Goal: Navigation & Orientation: Understand site structure

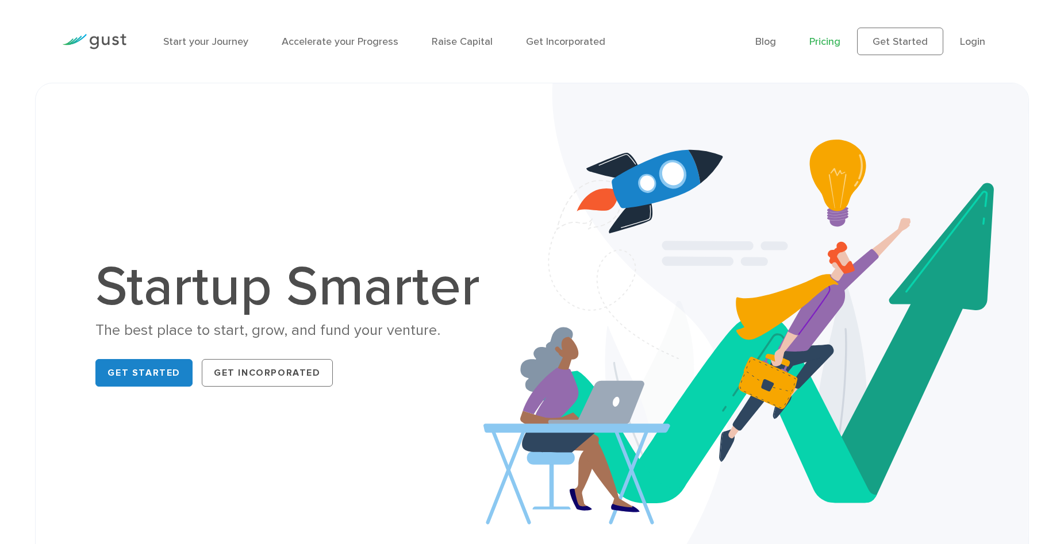
click at [834, 43] on link "Pricing" at bounding box center [824, 42] width 31 height 12
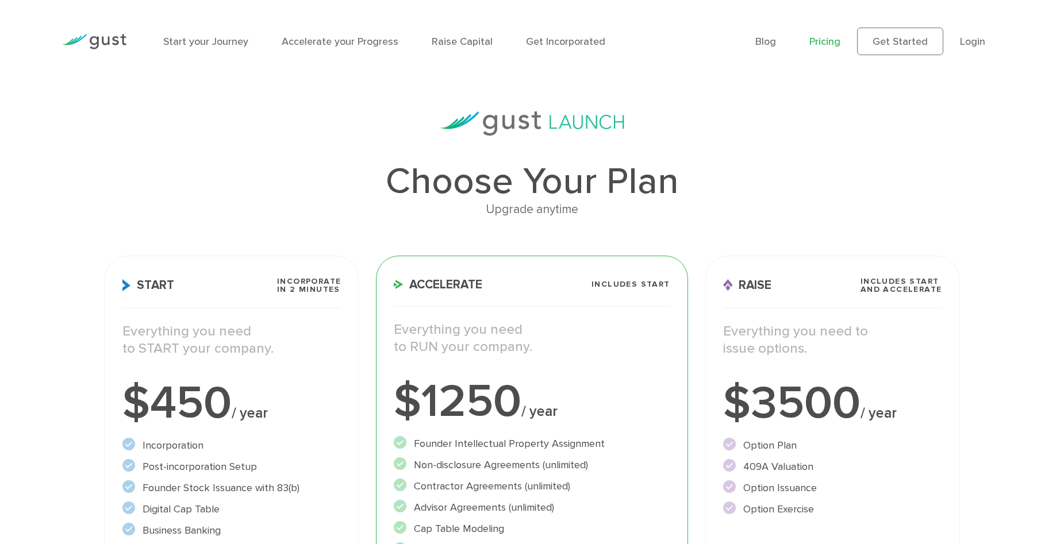
click at [127, 36] on div at bounding box center [94, 41] width 82 height 51
click at [110, 39] on img at bounding box center [94, 42] width 64 height 16
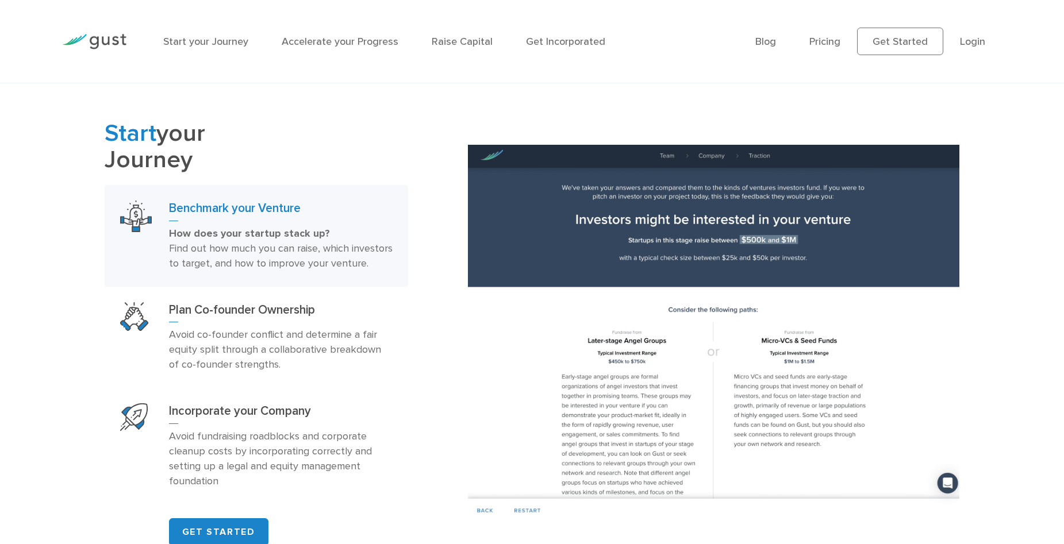
scroll to position [862, 0]
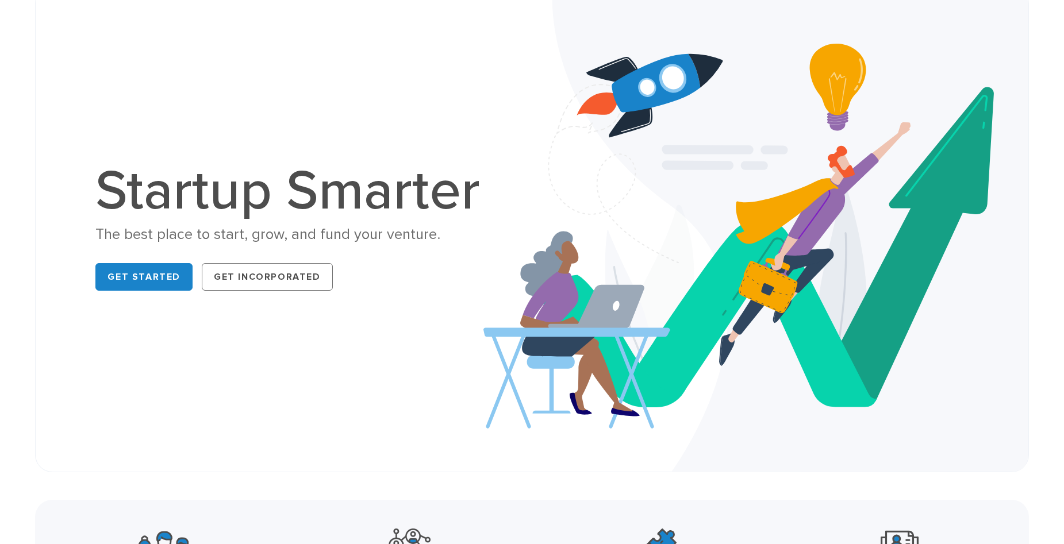
scroll to position [0, 0]
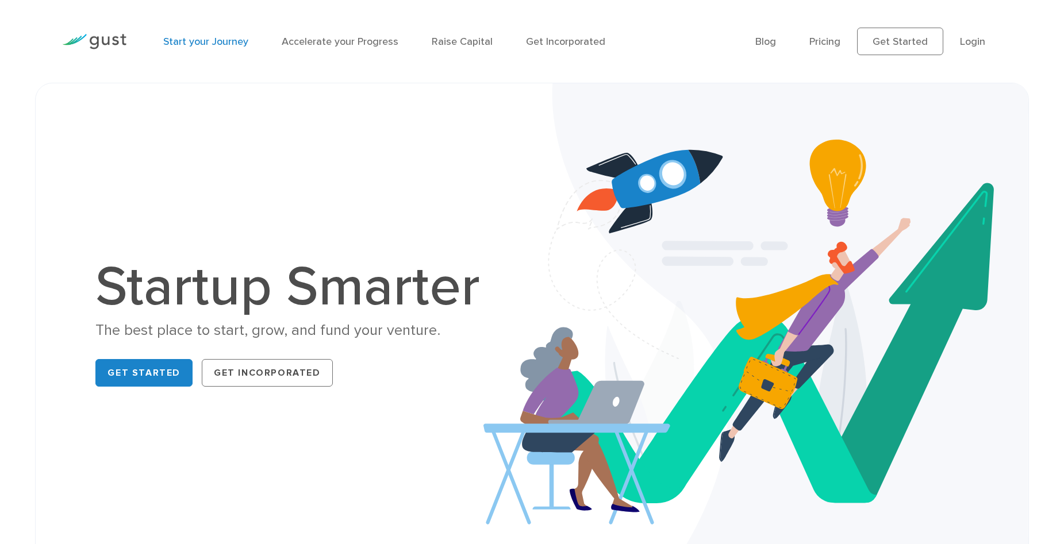
click at [194, 43] on link "Start your Journey" at bounding box center [205, 42] width 85 height 12
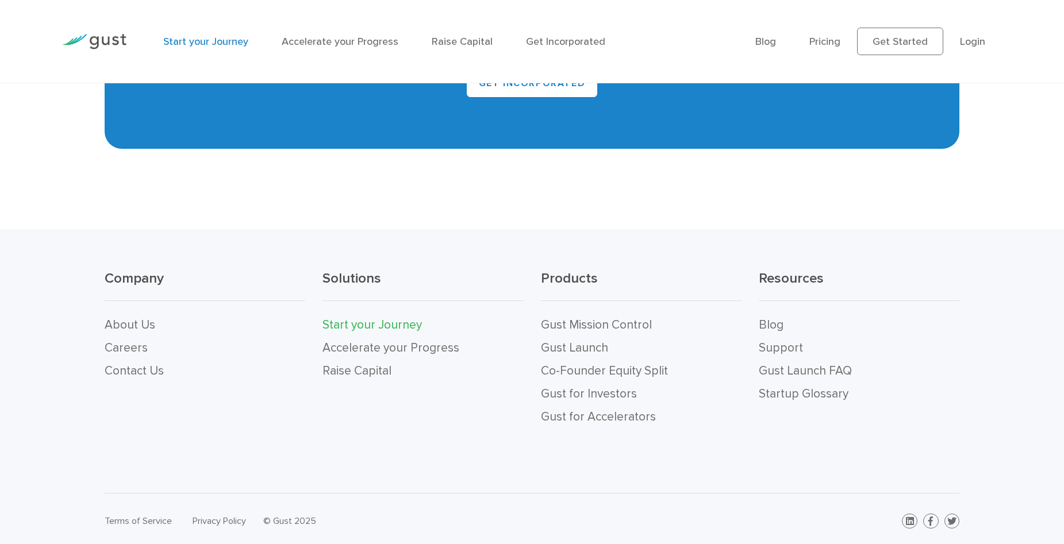
scroll to position [2563, 0]
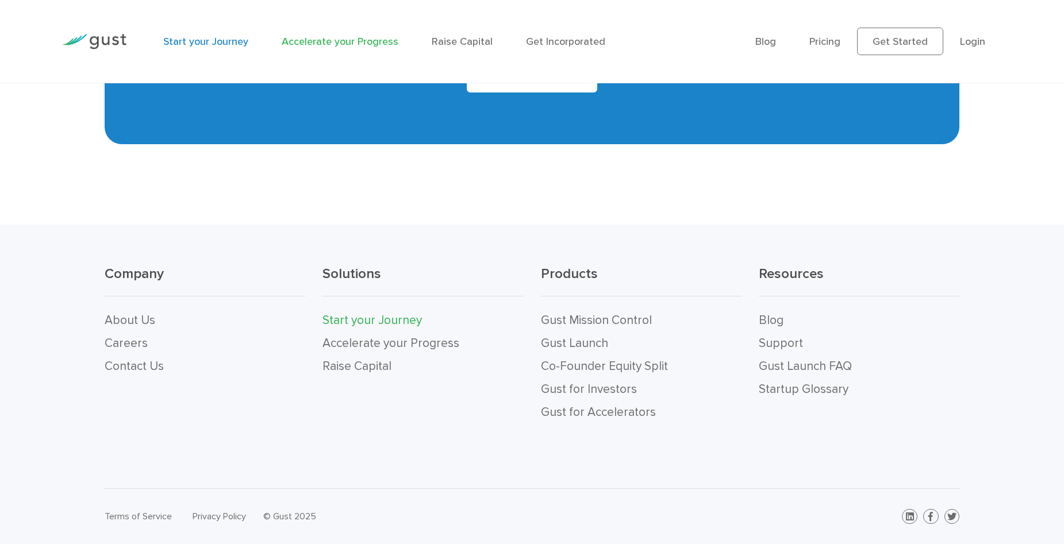
click at [322, 45] on link "Accelerate your Progress" at bounding box center [340, 42] width 117 height 12
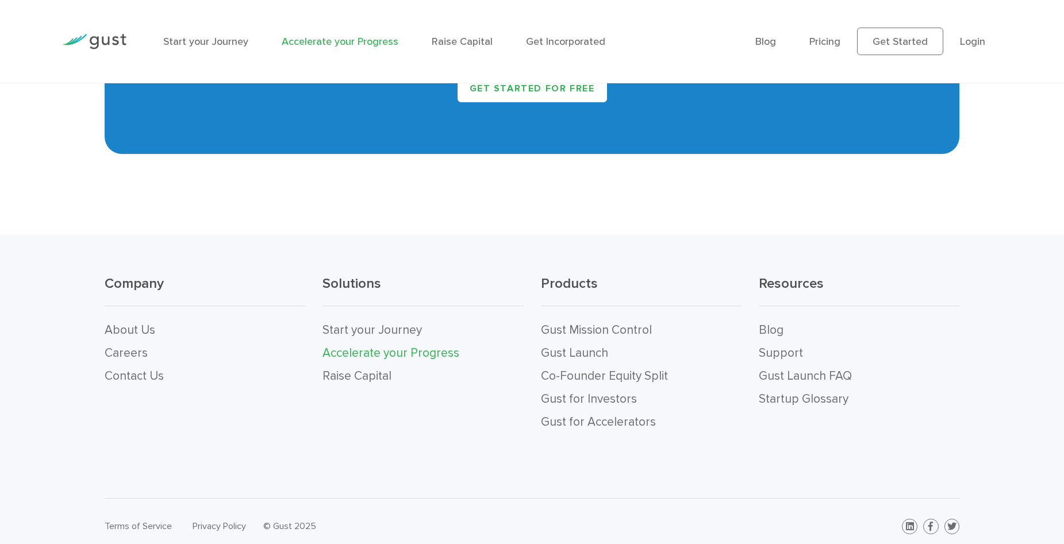
scroll to position [2446, 0]
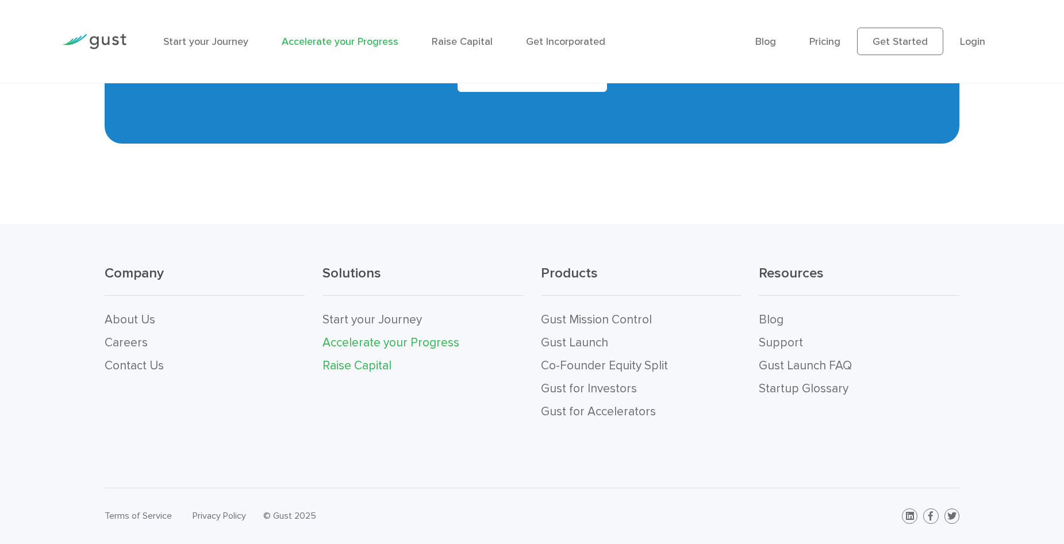
click at [337, 367] on link "Raise Capital" at bounding box center [357, 366] width 69 height 14
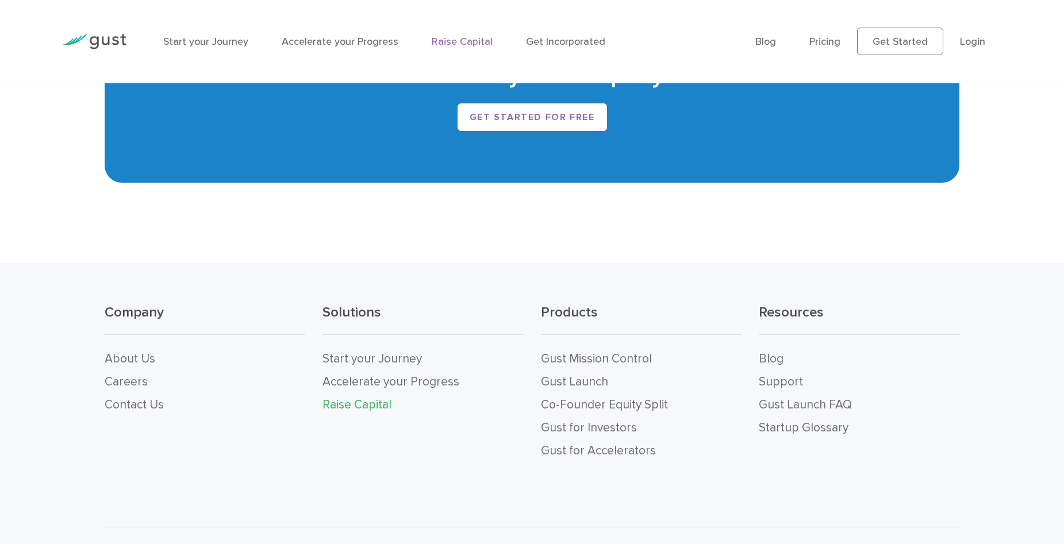
scroll to position [2395, 0]
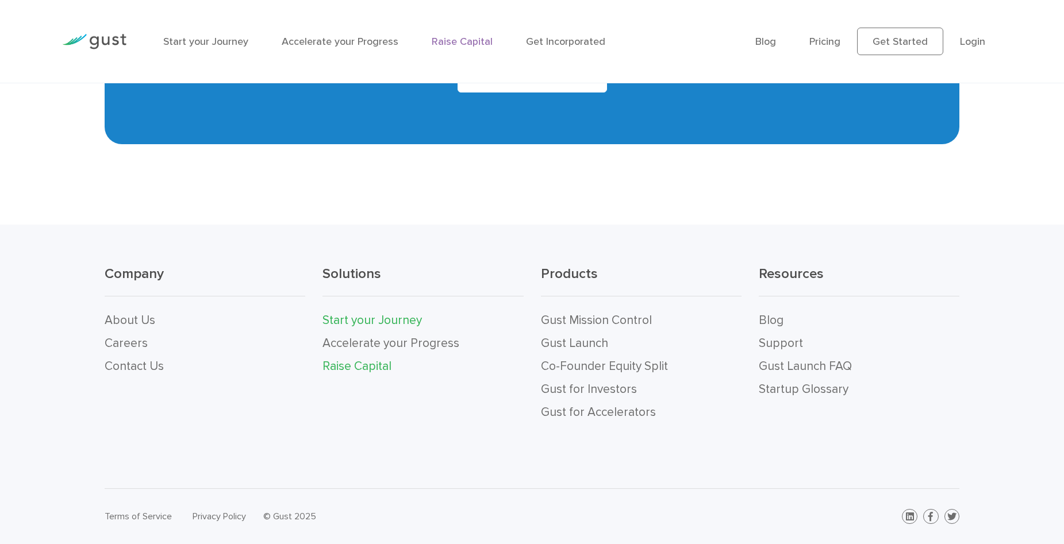
click at [348, 323] on link "Start your Journey" at bounding box center [372, 320] width 99 height 14
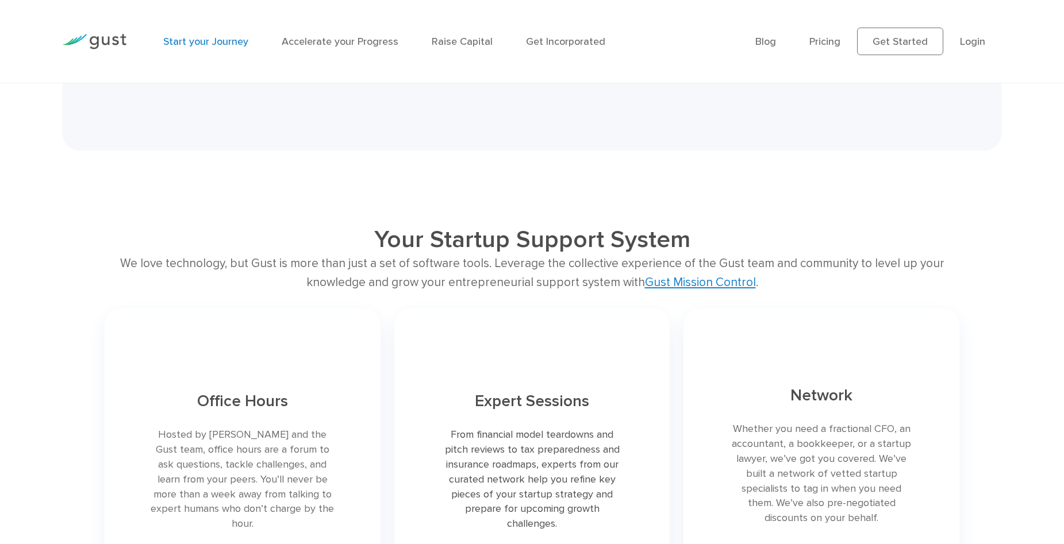
scroll to position [2563, 0]
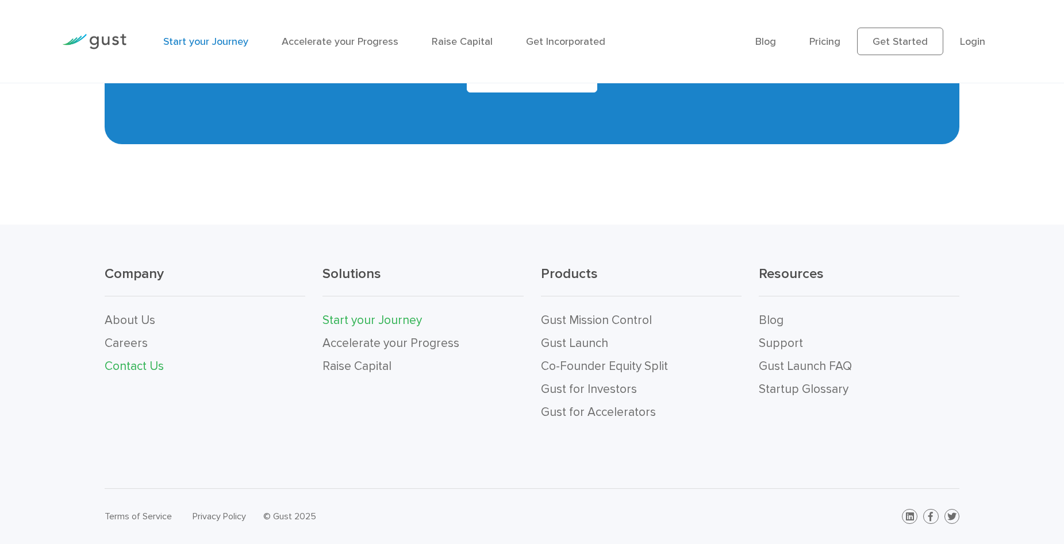
click at [108, 371] on link "Contact Us" at bounding box center [134, 366] width 59 height 14
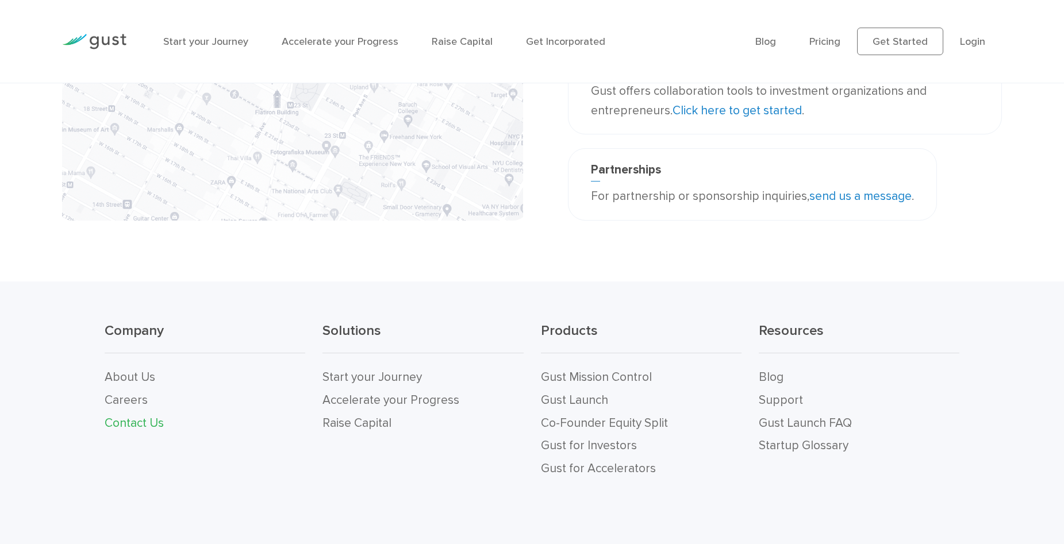
scroll to position [391, 0]
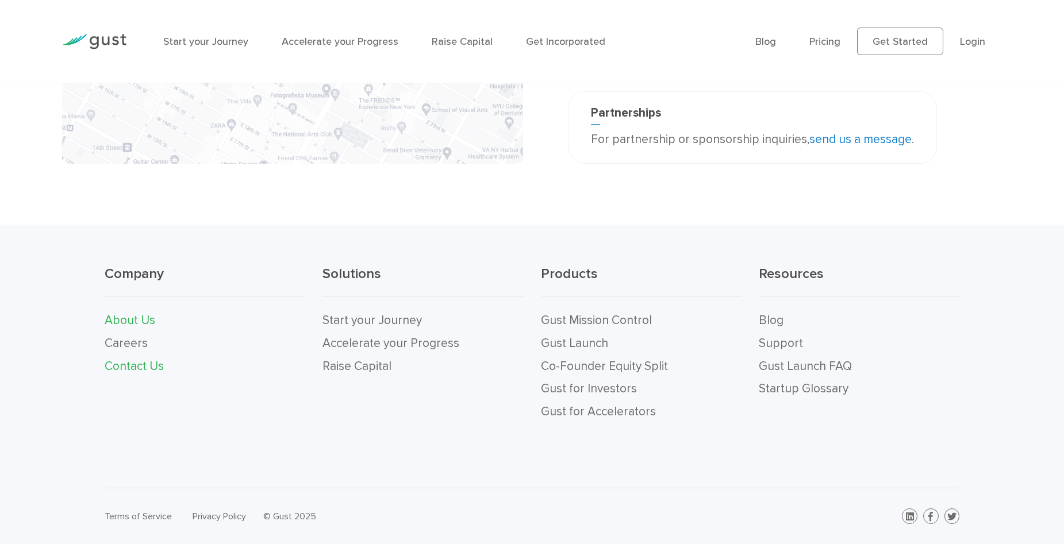
click at [127, 313] on link "About Us" at bounding box center [130, 320] width 51 height 14
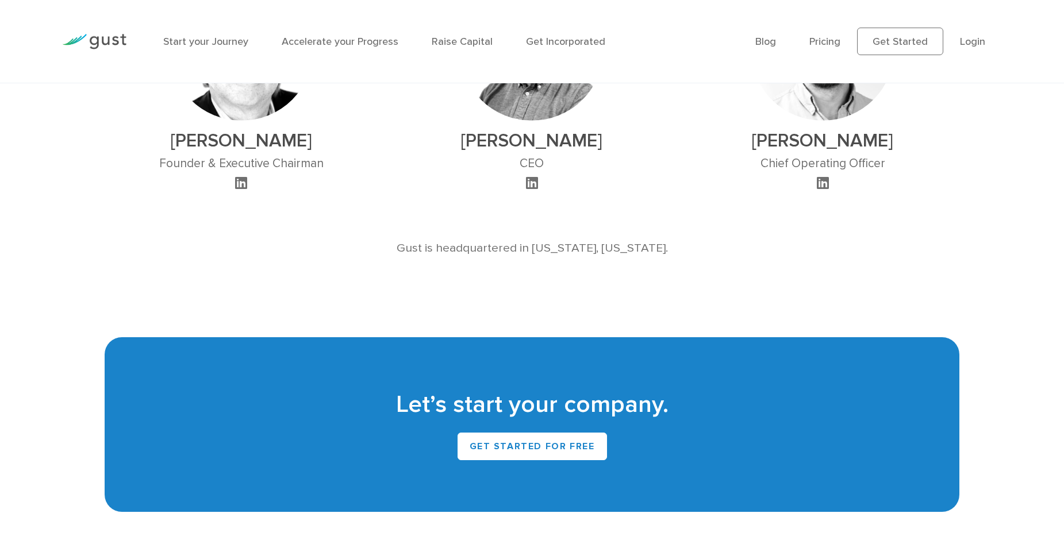
scroll to position [1264, 0]
